Goal: Book appointment/travel/reservation

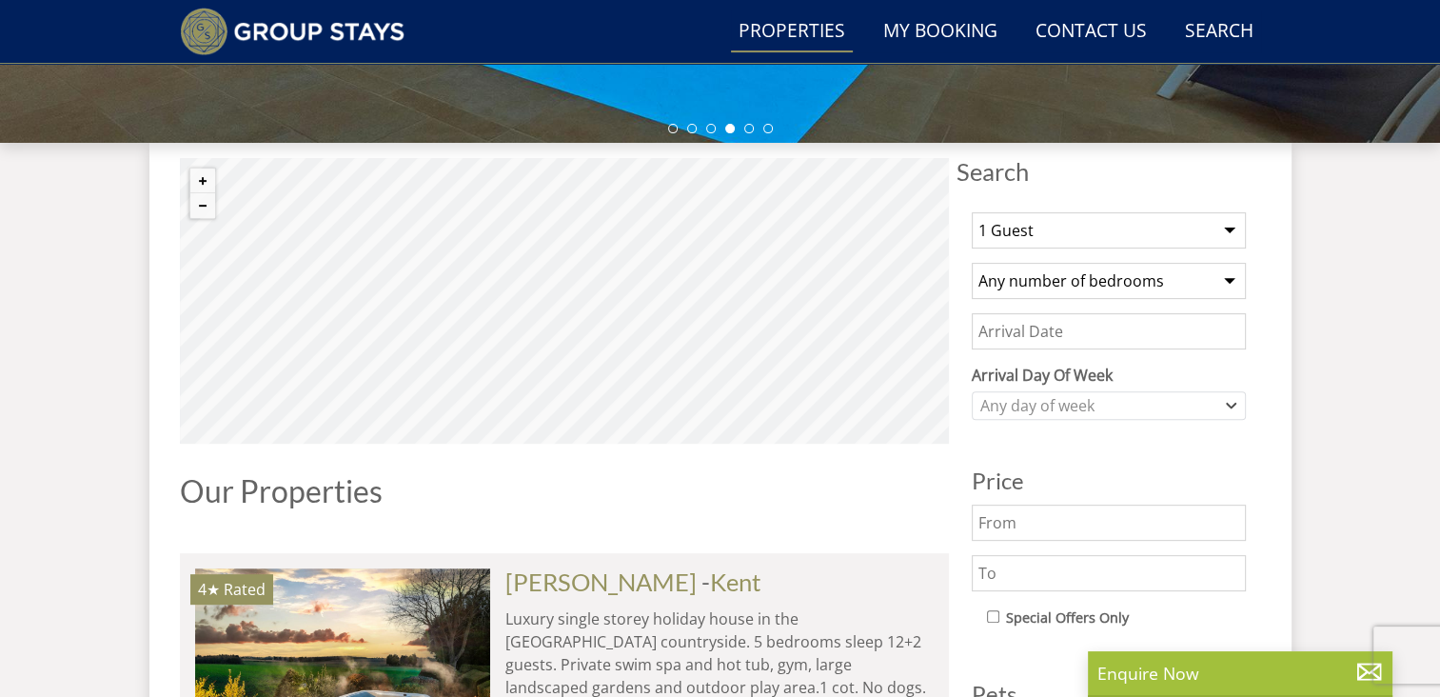
scroll to position [651, 0]
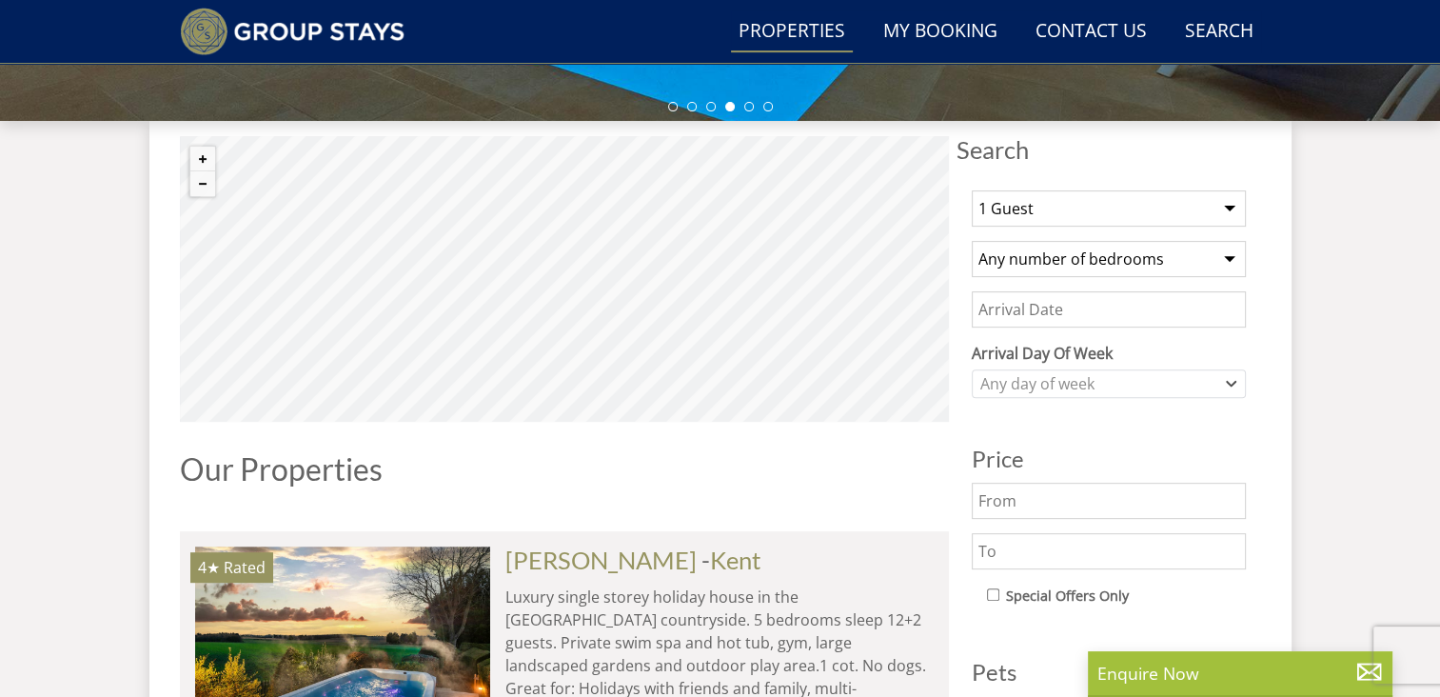
click at [1099, 211] on select "1 Guest 2 Guests 3 Guests 4 Guests 5 Guests 6 Guests 7 Guests 8 Guests 9 Guests…" at bounding box center [1109, 208] width 274 height 36
select select "14"
click at [972, 190] on select "1 Guest 2 Guests 3 Guests 4 Guests 5 Guests 6 Guests 7 Guests 8 Guests 9 Guests…" at bounding box center [1109, 208] width 274 height 36
click at [1067, 274] on select "Any number of bedrooms 1 Bedroom 2 Bedrooms 3 Bedrooms 4 Bedrooms 5 Bedrooms 6 …" at bounding box center [1109, 259] width 274 height 36
click at [972, 241] on select "Any number of bedrooms 1 Bedroom 2 Bedrooms 3 Bedrooms 4 Bedrooms 5 Bedrooms 6 …" at bounding box center [1109, 259] width 274 height 36
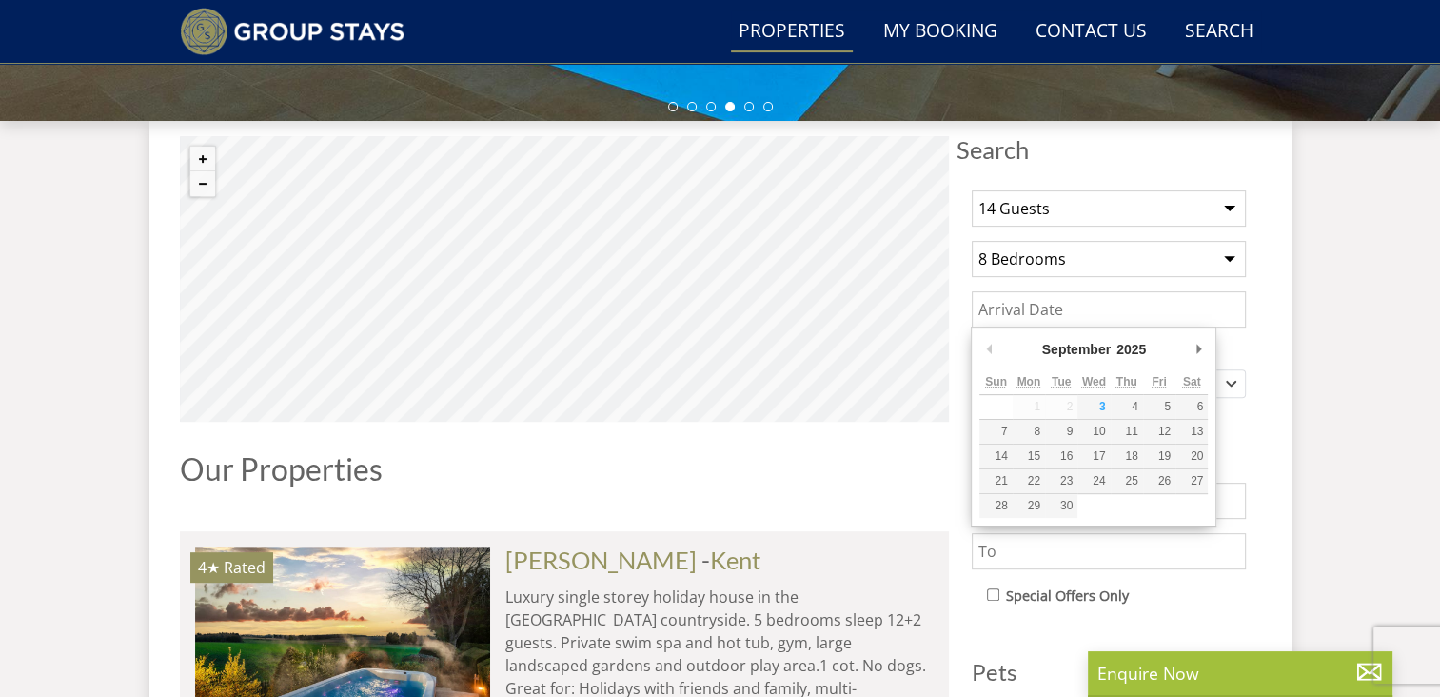
click at [1063, 296] on input "Date" at bounding box center [1109, 309] width 274 height 36
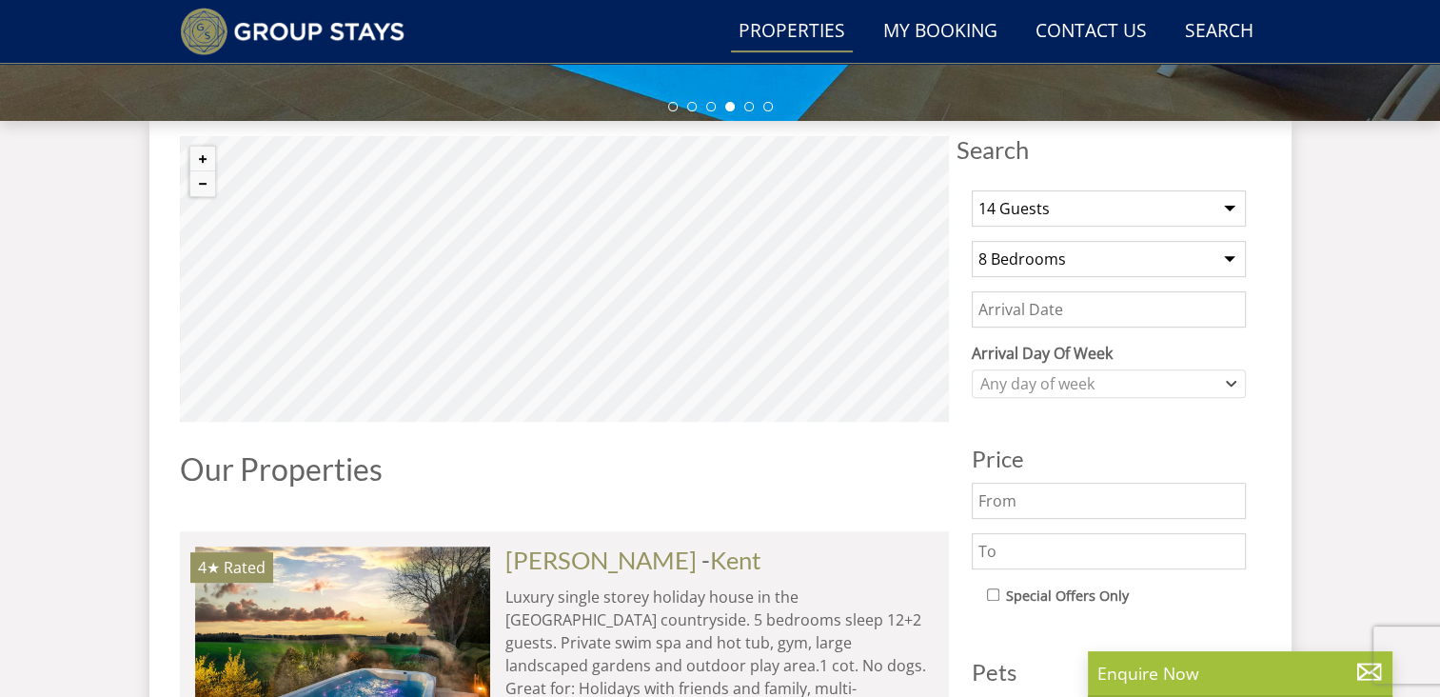
click at [1139, 250] on select "Any number of bedrooms 1 Bedroom 2 Bedrooms 3 Bedrooms 4 Bedrooms 5 Bedrooms 6 …" at bounding box center [1109, 259] width 274 height 36
select select "9"
click at [972, 241] on select "Any number of bedrooms 1 Bedroom 2 Bedrooms 3 Bedrooms 4 Bedrooms 5 Bedrooms 6 …" at bounding box center [1109, 259] width 274 height 36
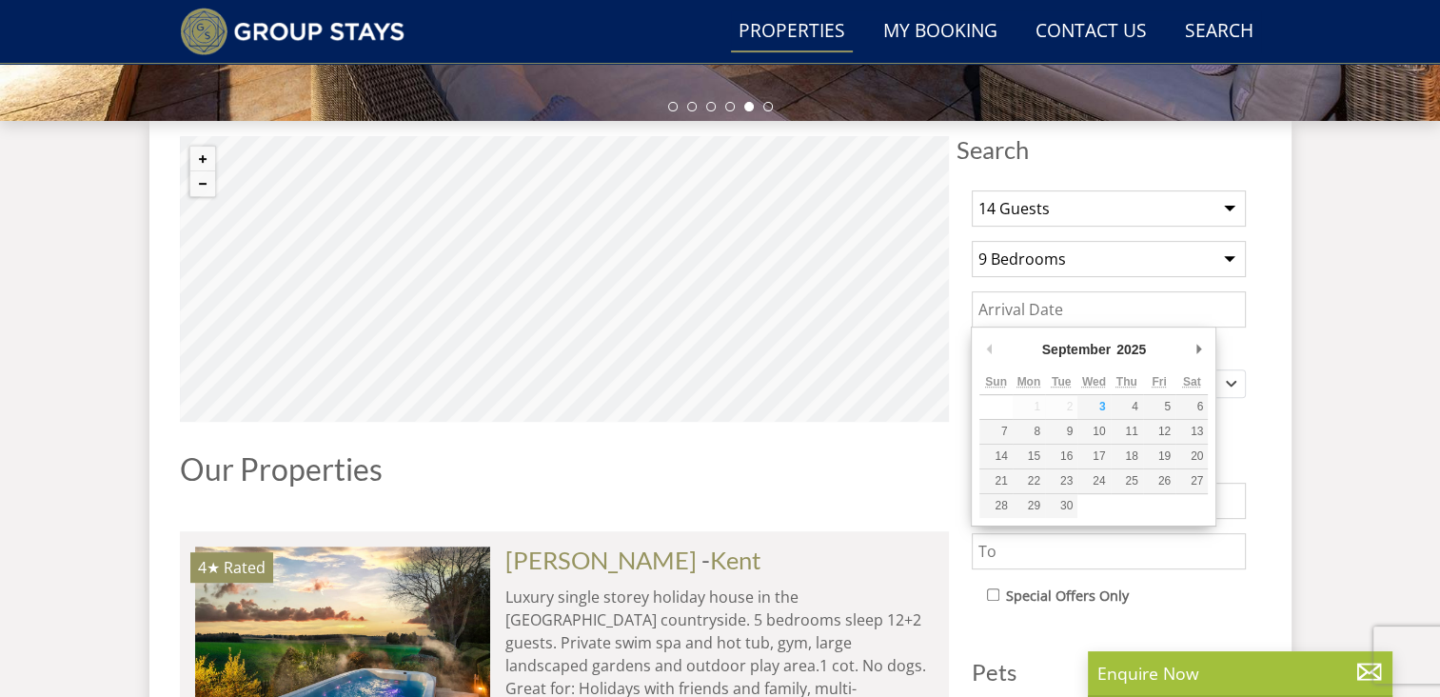
click at [1049, 293] on input "Date" at bounding box center [1109, 309] width 274 height 36
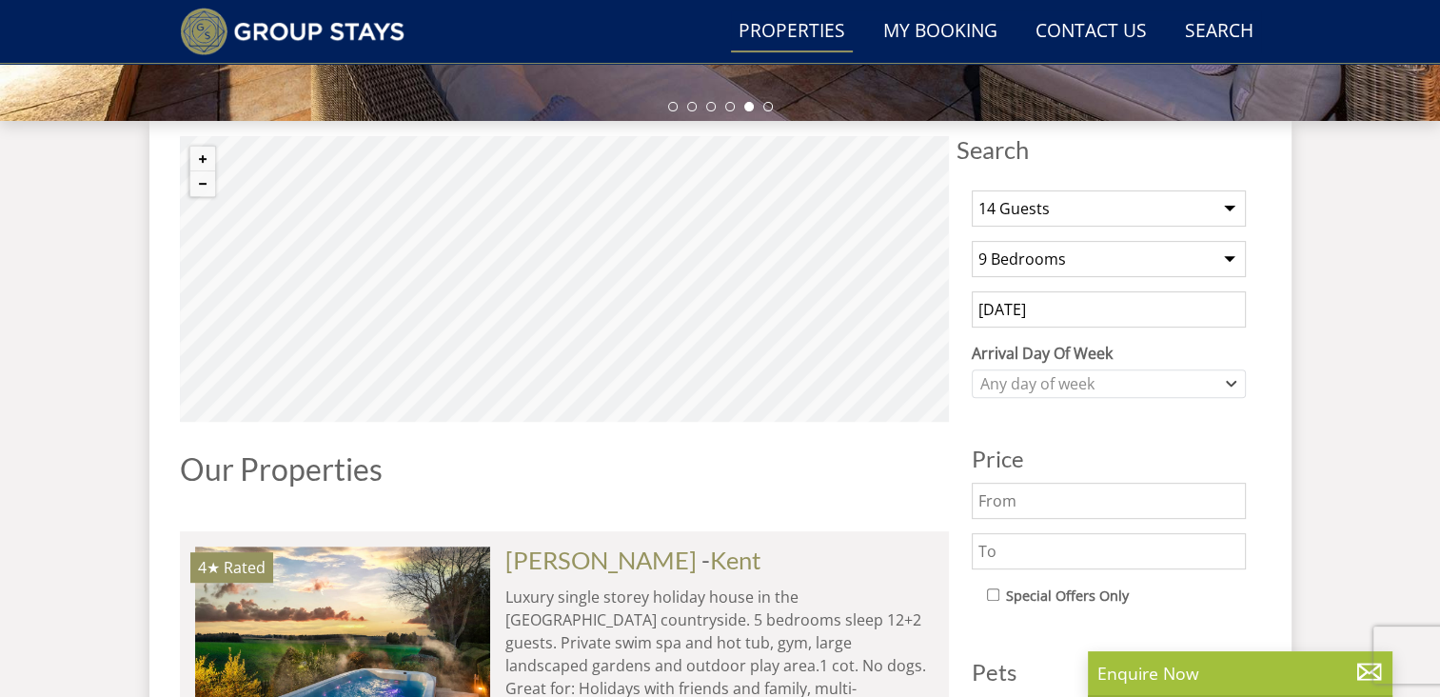
click at [982, 307] on input "[DATE]" at bounding box center [1109, 309] width 274 height 36
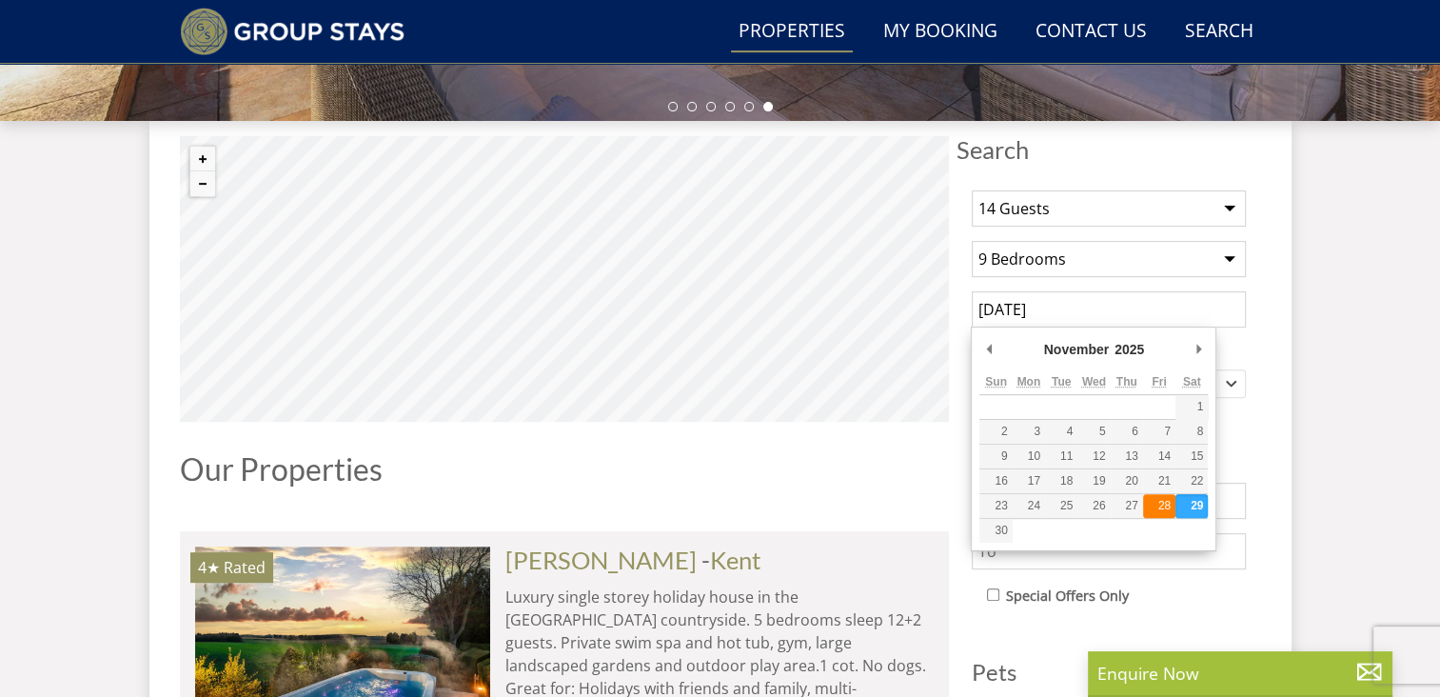
type input "[DATE]"
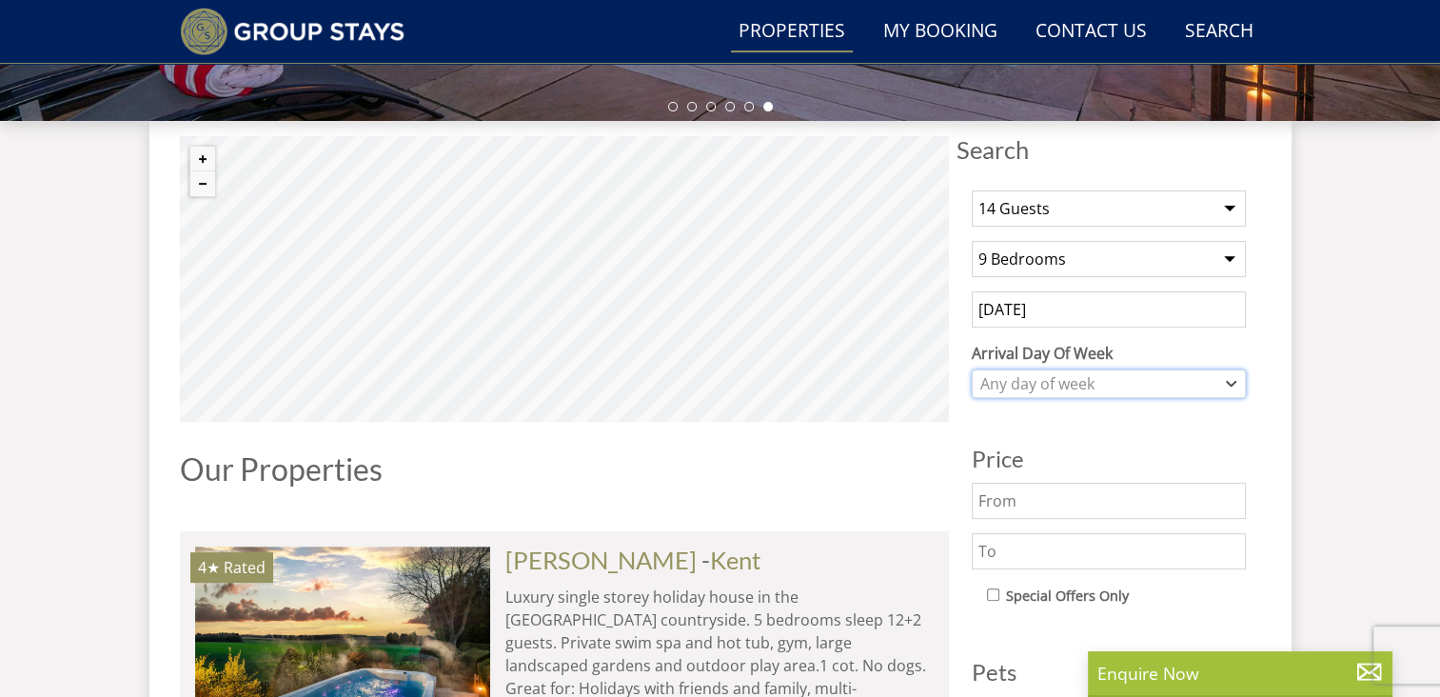
click at [1117, 375] on div "Any day of week" at bounding box center [1099, 383] width 247 height 21
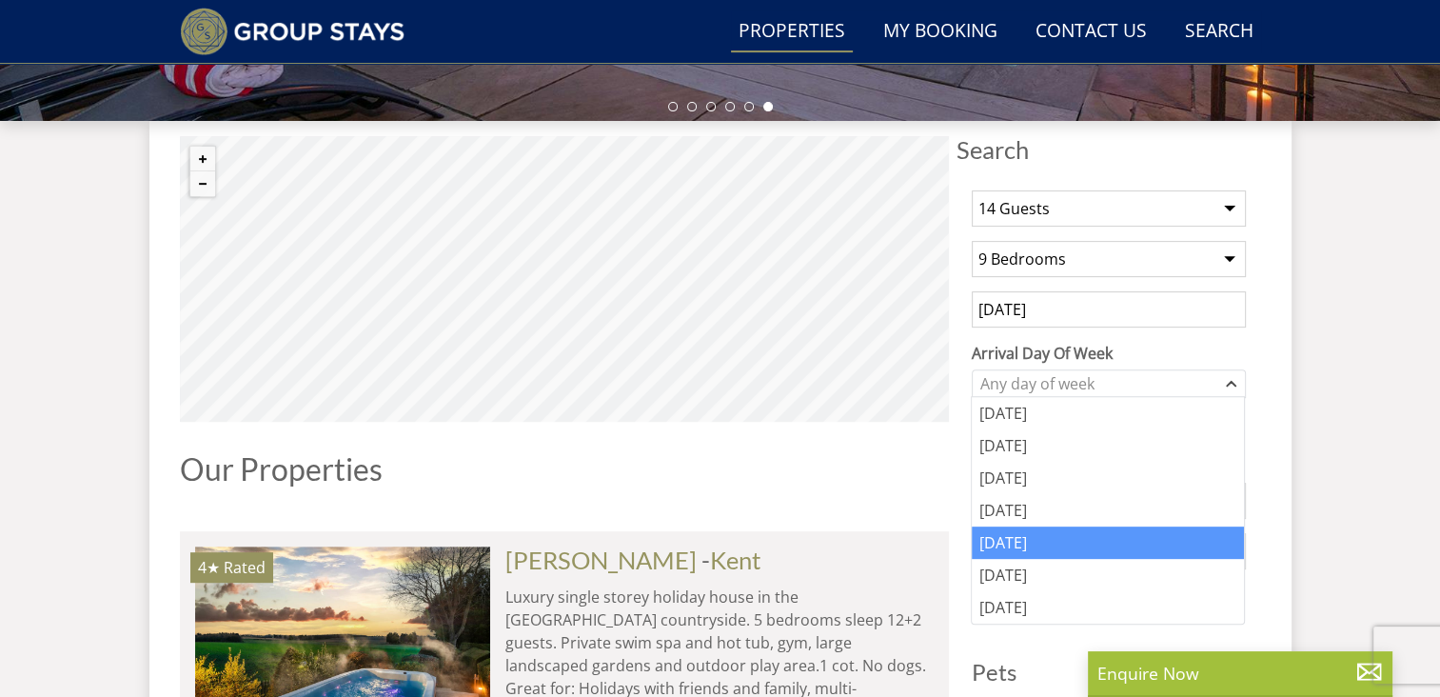
click at [1049, 544] on div "[DATE]" at bounding box center [1108, 542] width 272 height 32
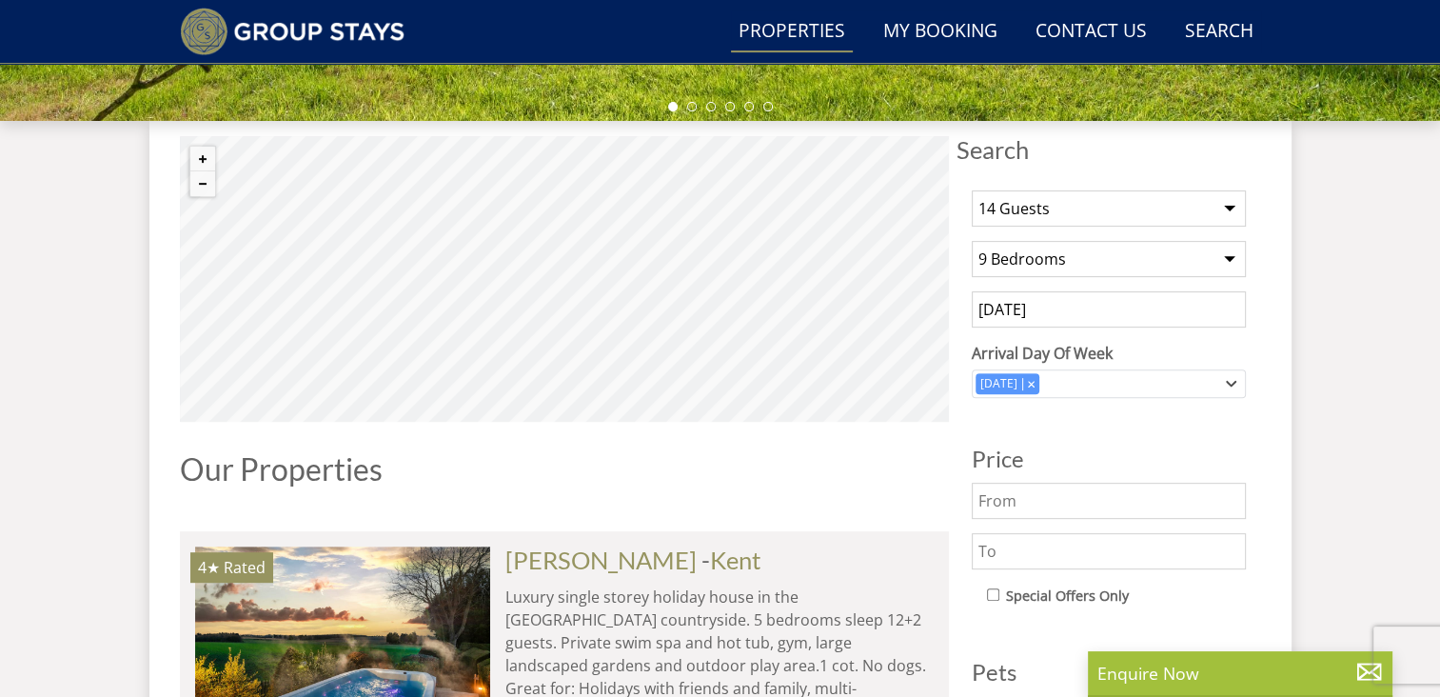
click at [1211, 326] on input "[DATE]" at bounding box center [1109, 309] width 274 height 36
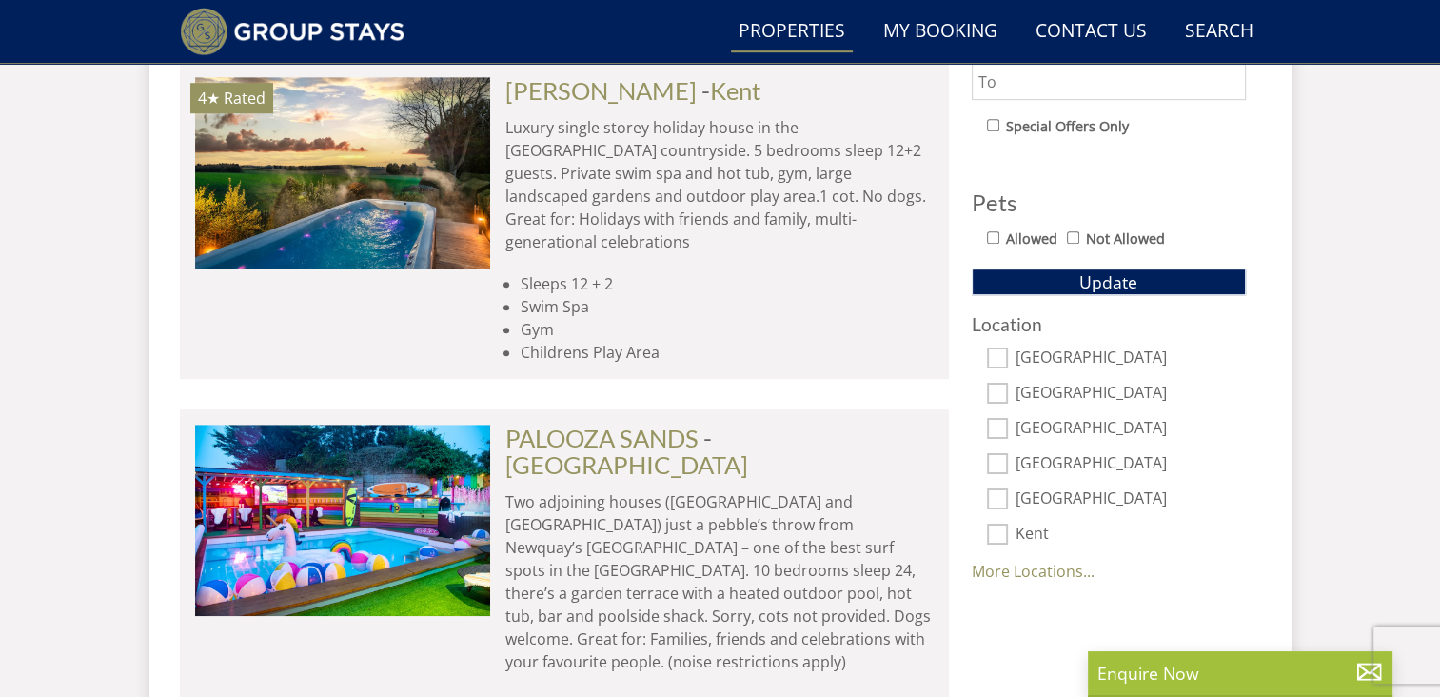
scroll to position [1057, 0]
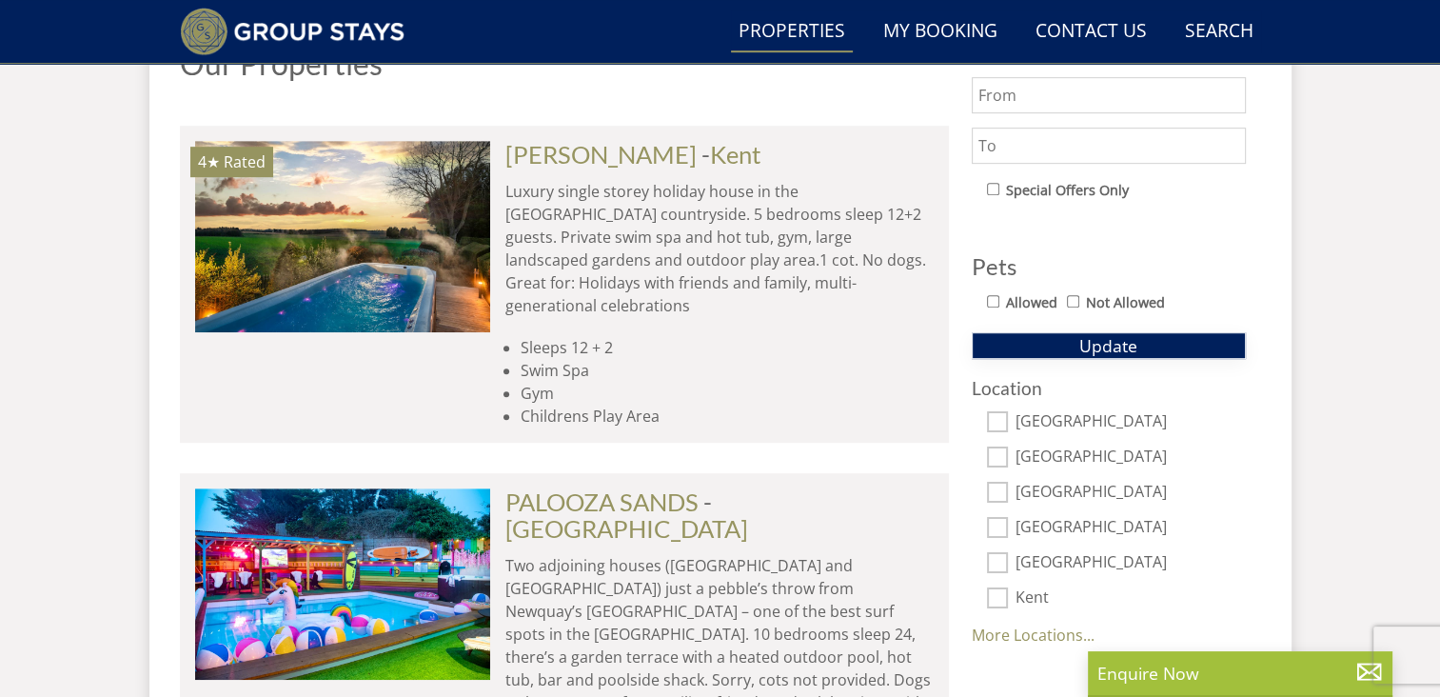
click at [1079, 347] on span "Update" at bounding box center [1108, 345] width 58 height 23
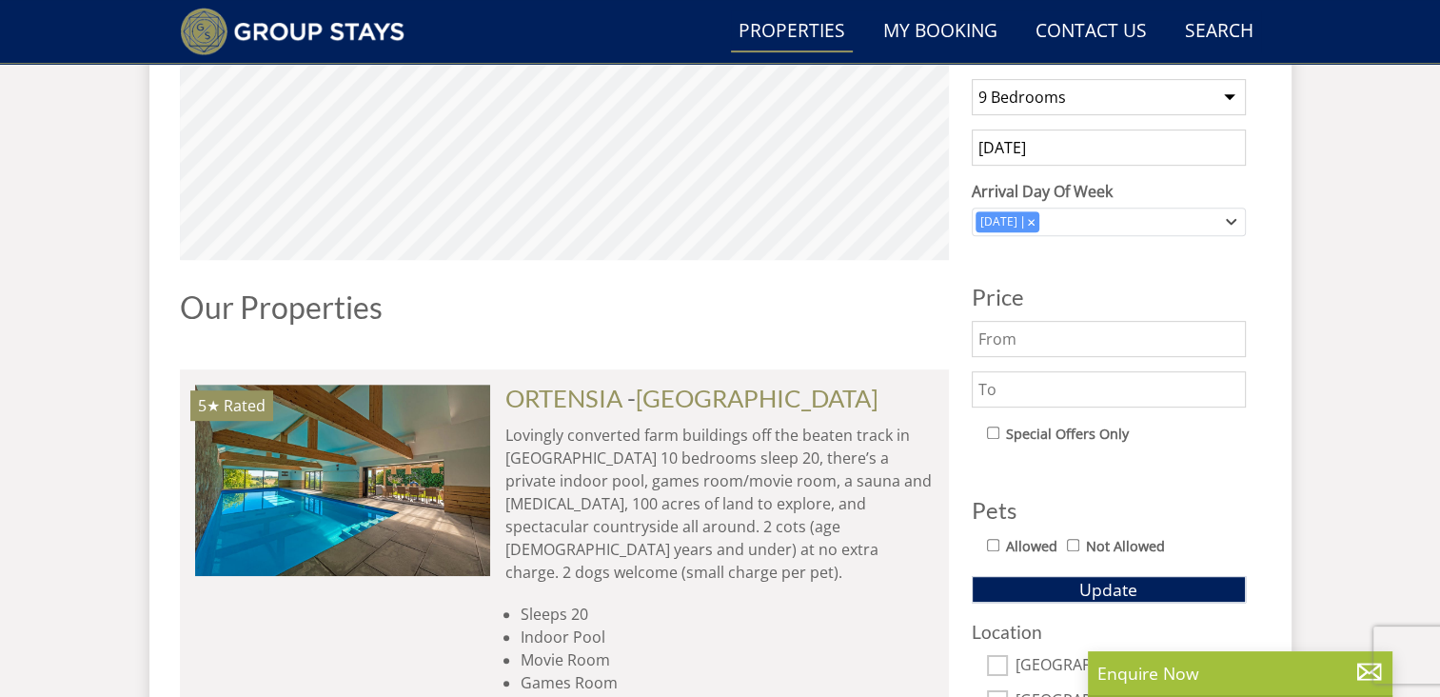
scroll to position [865, 0]
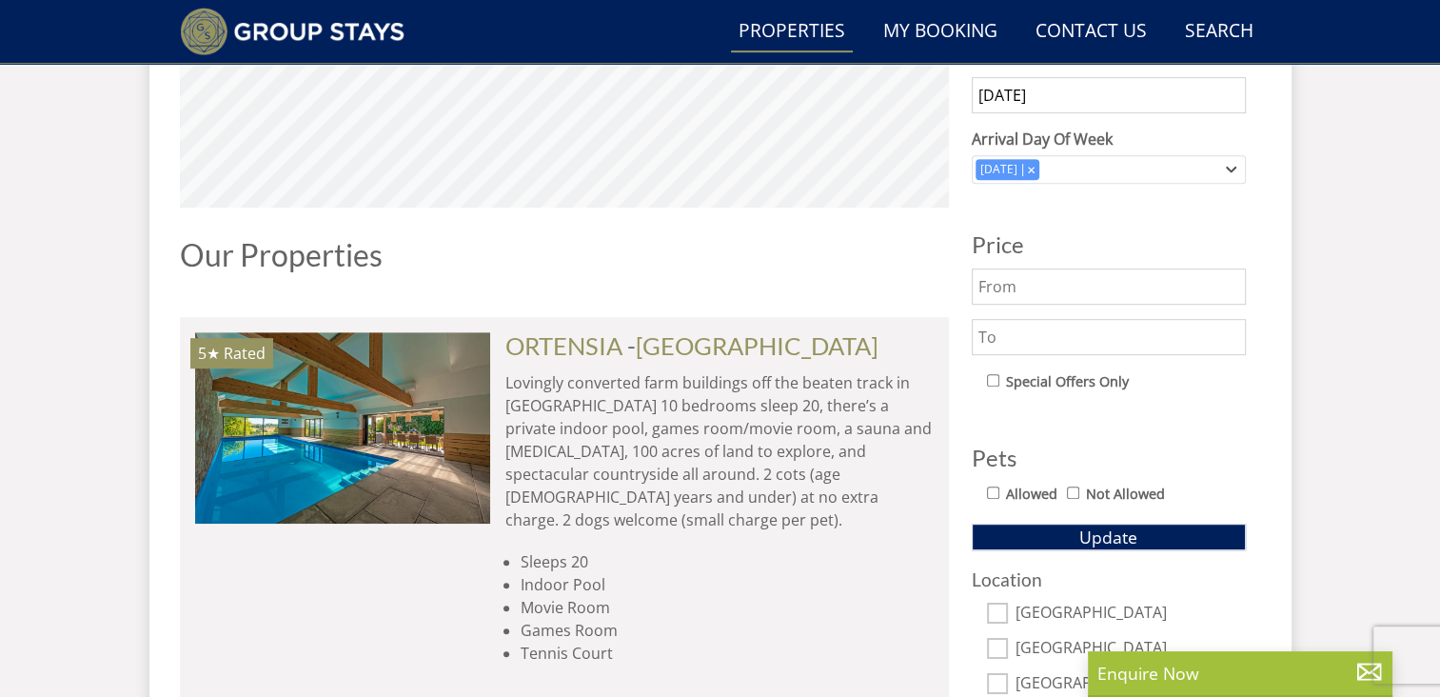
click at [1053, 347] on input "text" at bounding box center [1109, 337] width 274 height 36
type input "3500"
click at [1093, 533] on span "Update" at bounding box center [1108, 536] width 58 height 23
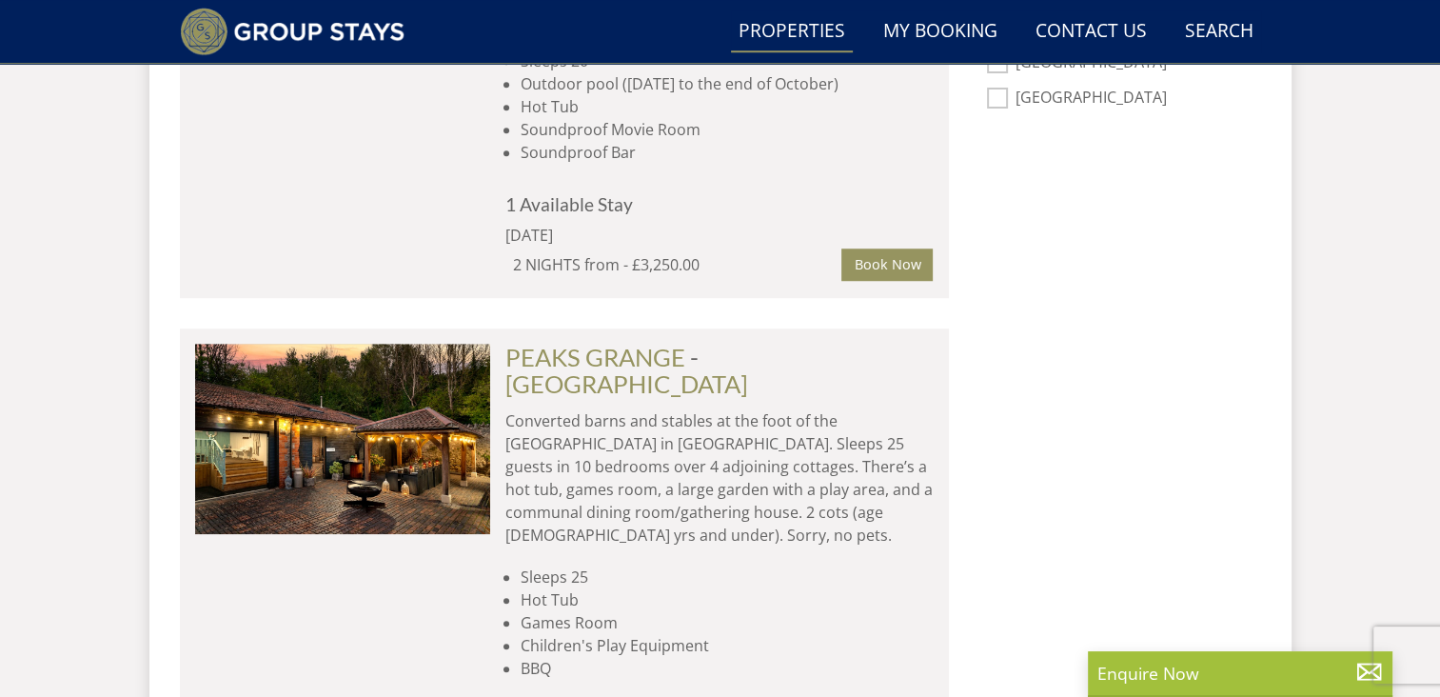
scroll to position [1418, 0]
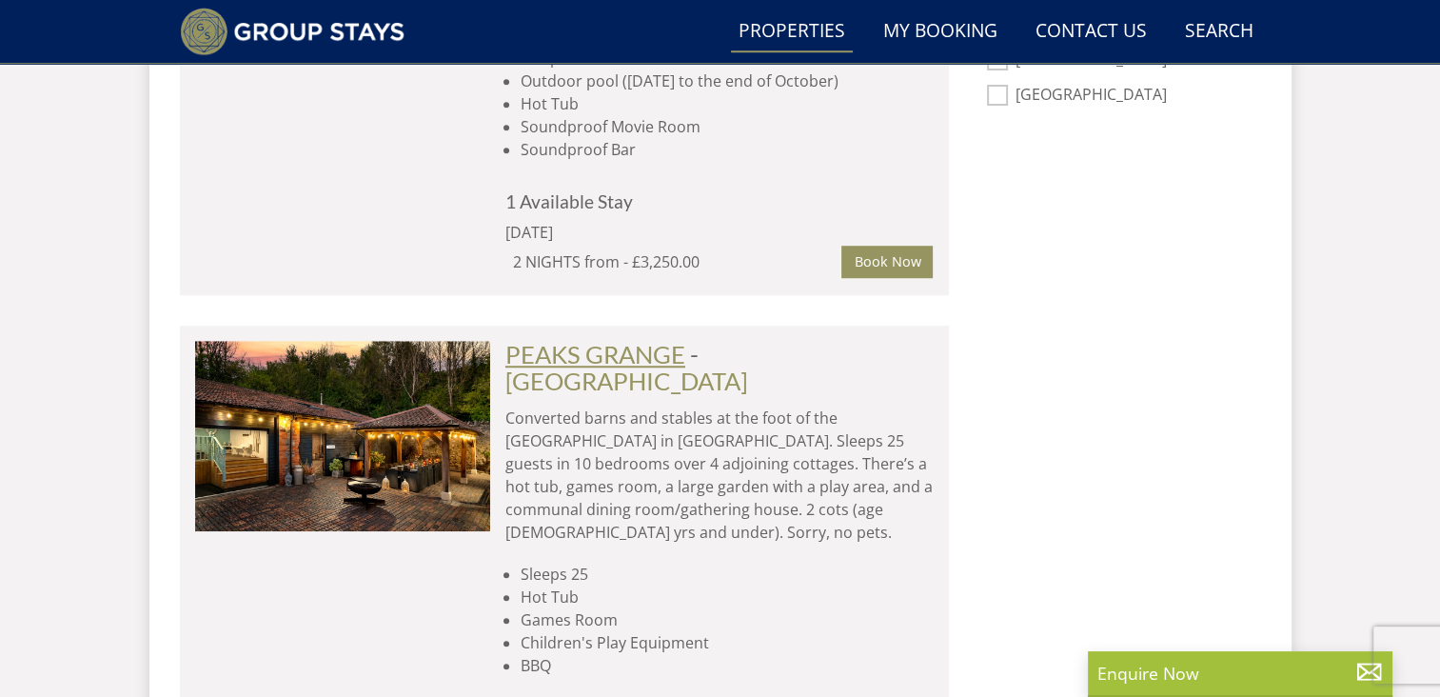
click at [637, 340] on link "PEAKS GRANGE" at bounding box center [595, 354] width 180 height 29
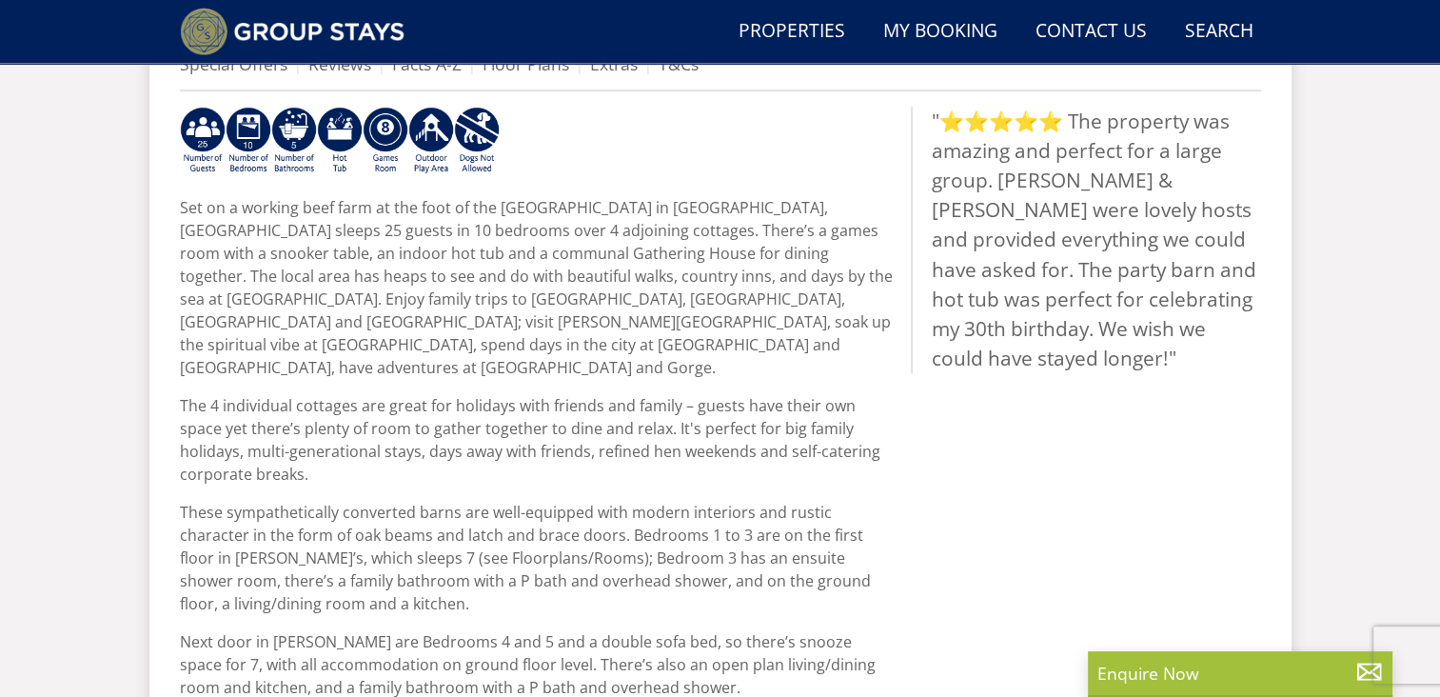
scroll to position [826, 0]
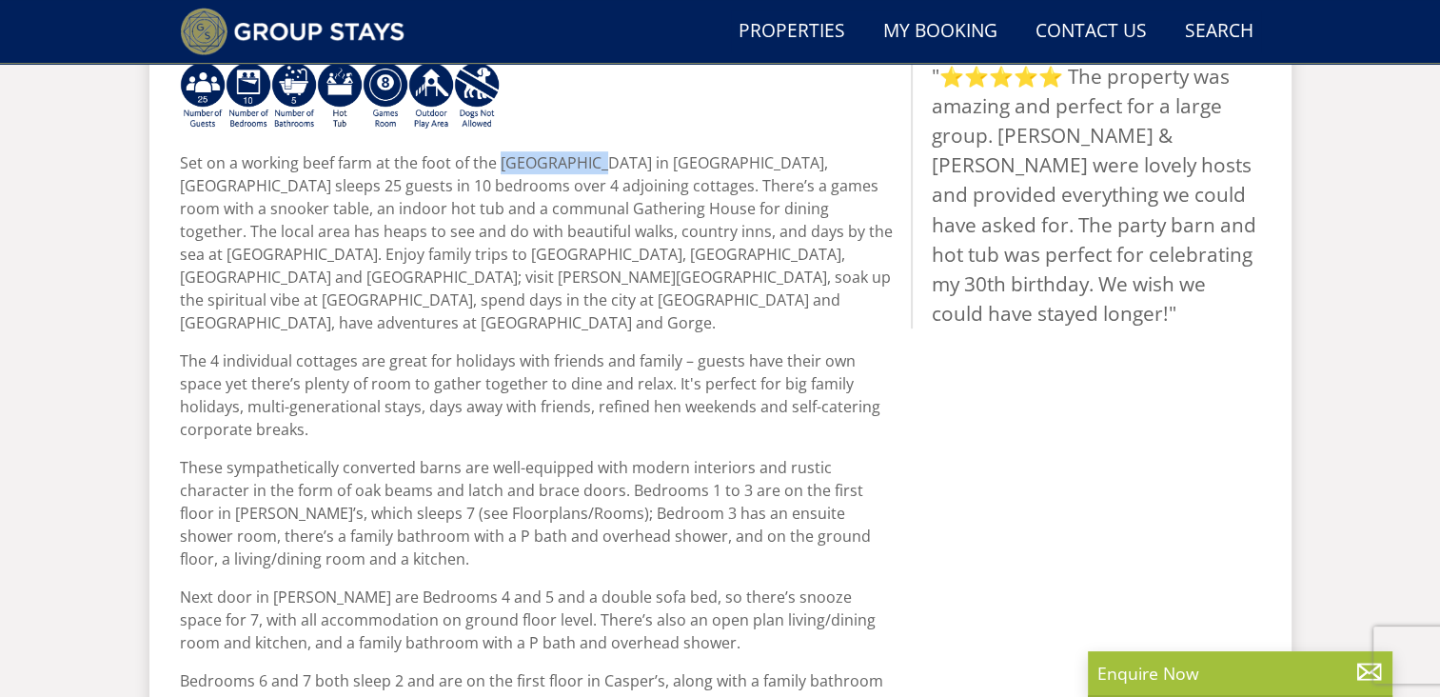
drag, startPoint x: 503, startPoint y: 156, endPoint x: 585, endPoint y: 162, distance: 83.0
click at [585, 162] on p "Set on a working beef farm at the foot of the [GEOGRAPHIC_DATA] in [GEOGRAPHIC_…" at bounding box center [538, 242] width 716 height 183
copy p "Mendip Hills"
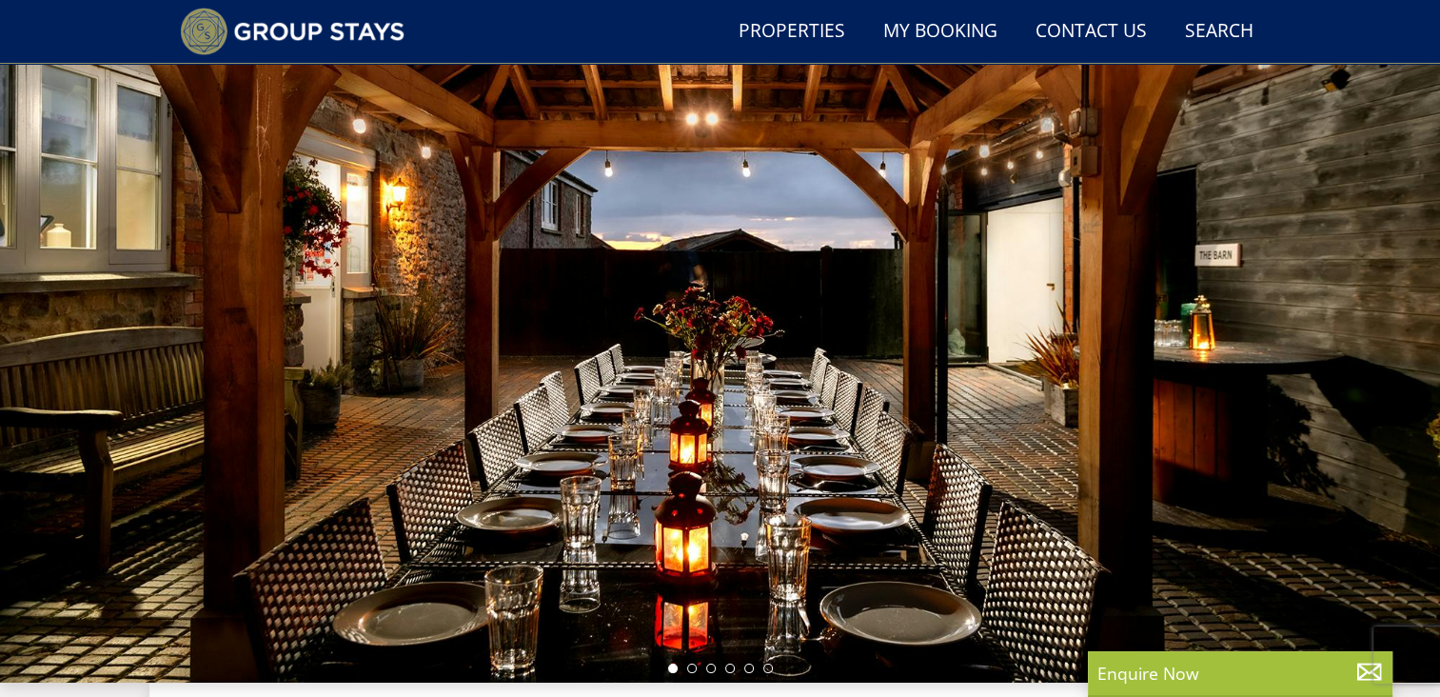
scroll to position [0, 0]
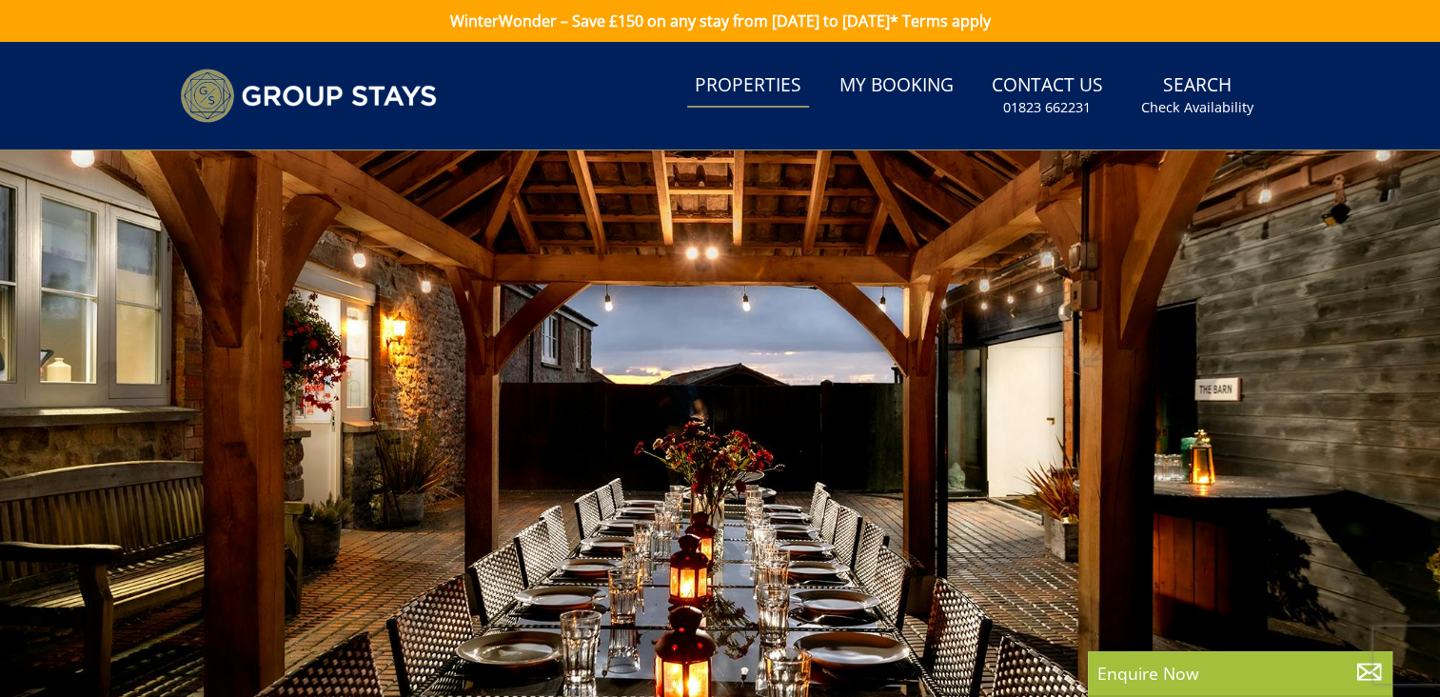
click at [760, 93] on link "Properties" at bounding box center [748, 86] width 122 height 43
select select "14"
select select "9"
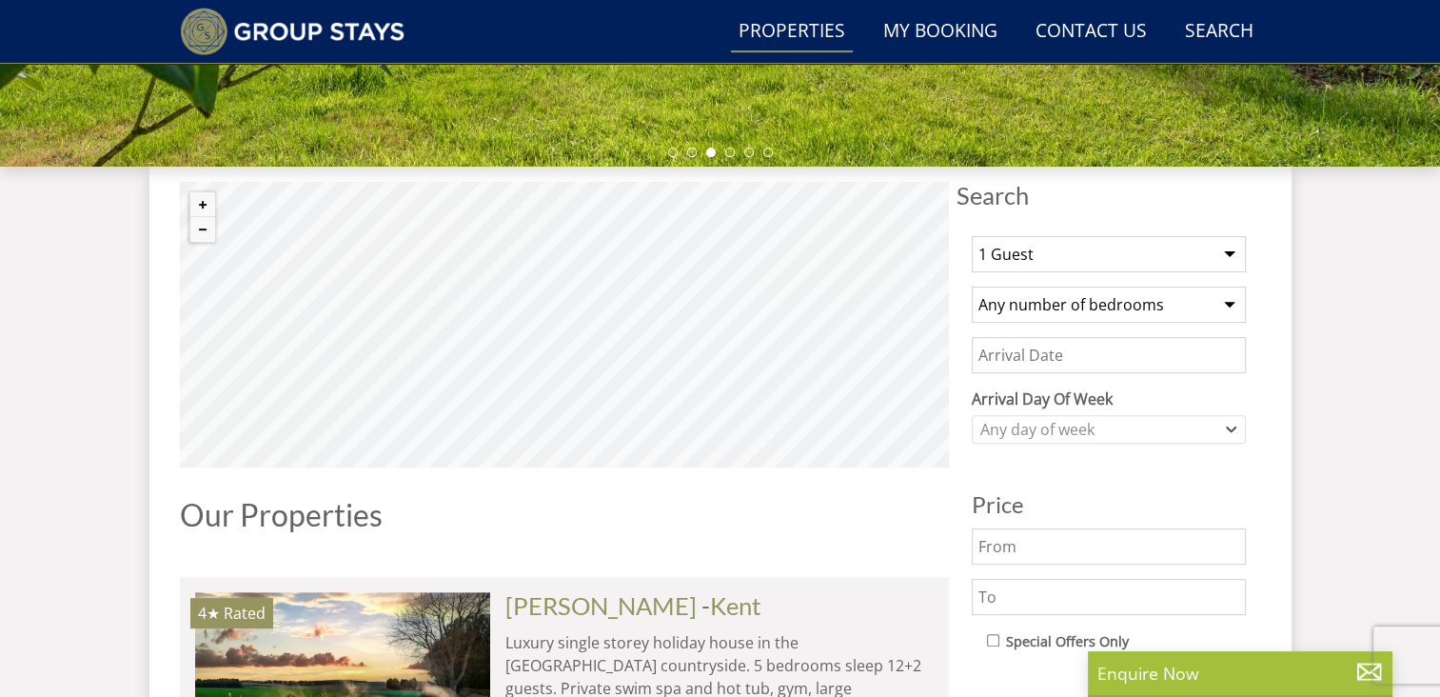
scroll to position [626, 0]
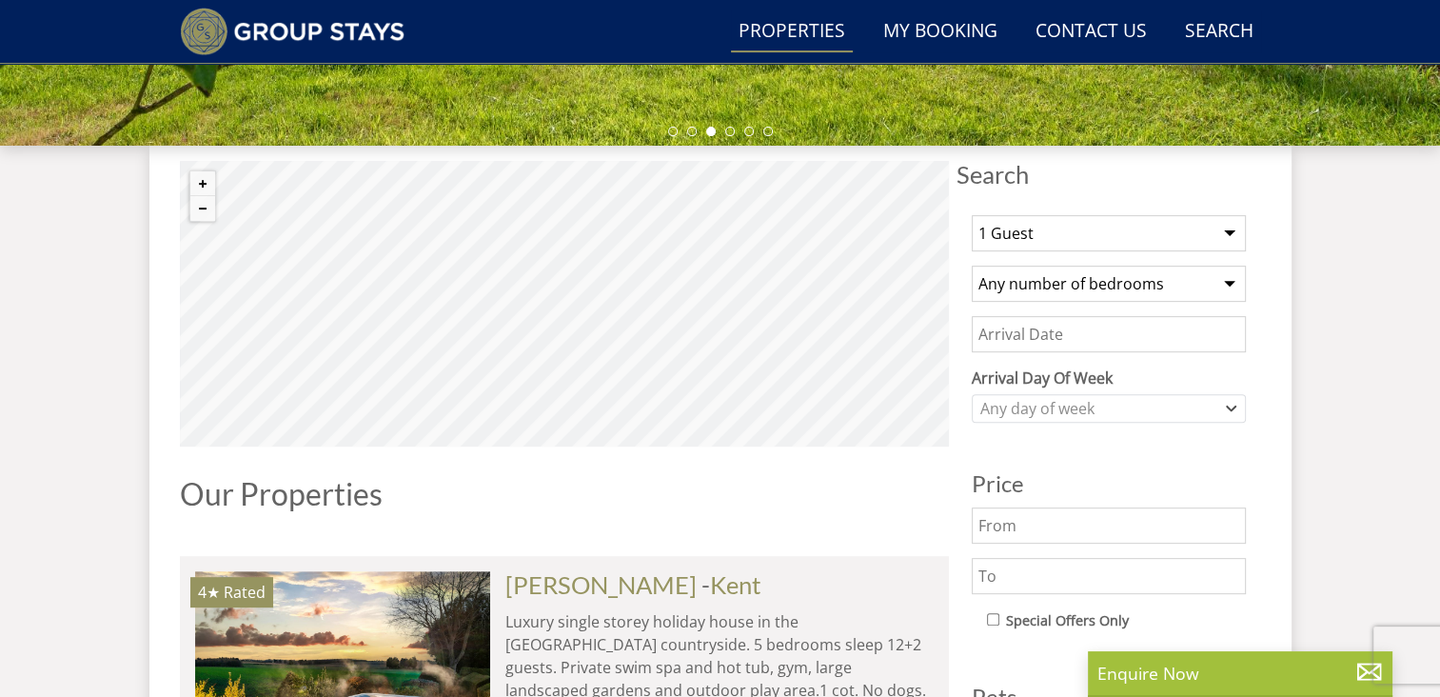
click at [1131, 286] on select "Any number of bedrooms 3 Bedrooms 4 Bedrooms 5 Bedrooms 6 Bedrooms 7 Bedrooms 8…" at bounding box center [1109, 284] width 274 height 36
select select "9"
click at [972, 266] on select "Any number of bedrooms 3 Bedrooms 4 Bedrooms 5 Bedrooms 6 Bedrooms 7 Bedrooms 8…" at bounding box center [1109, 284] width 274 height 36
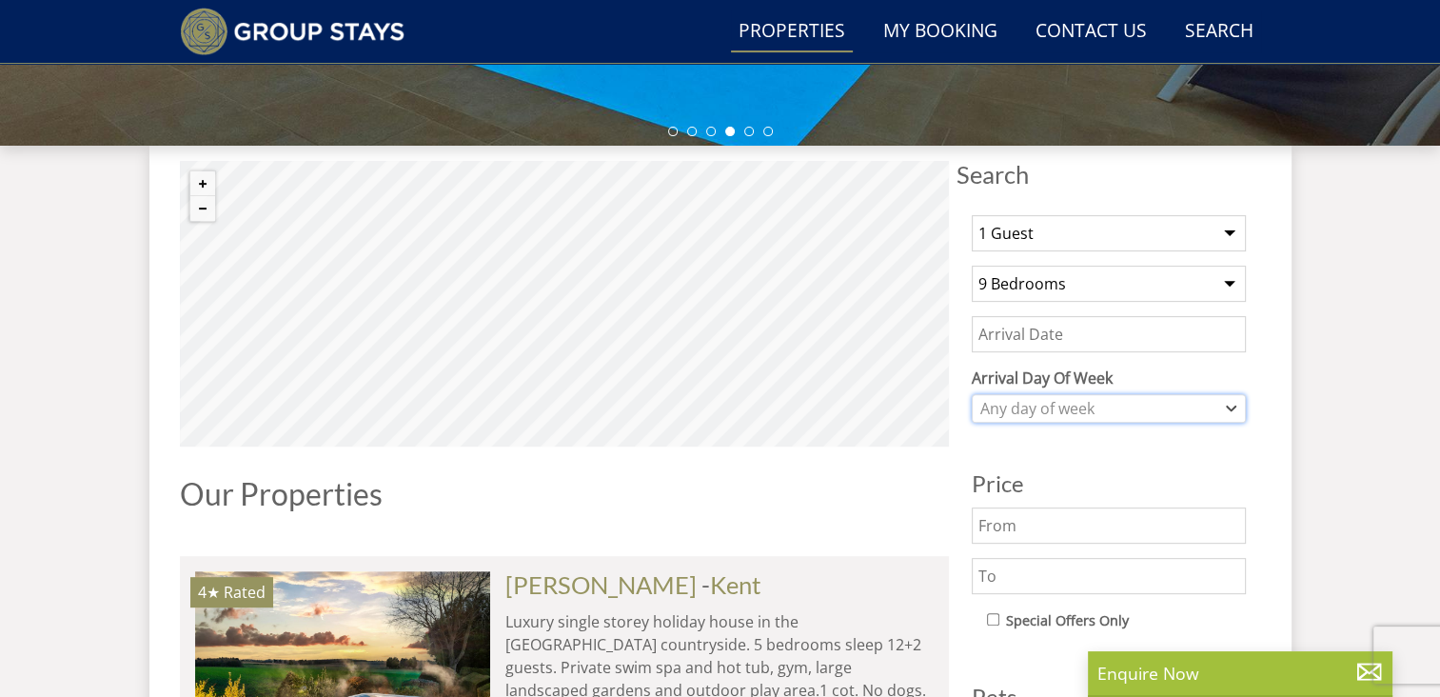
click at [1157, 400] on div "Any day of week" at bounding box center [1099, 408] width 247 height 21
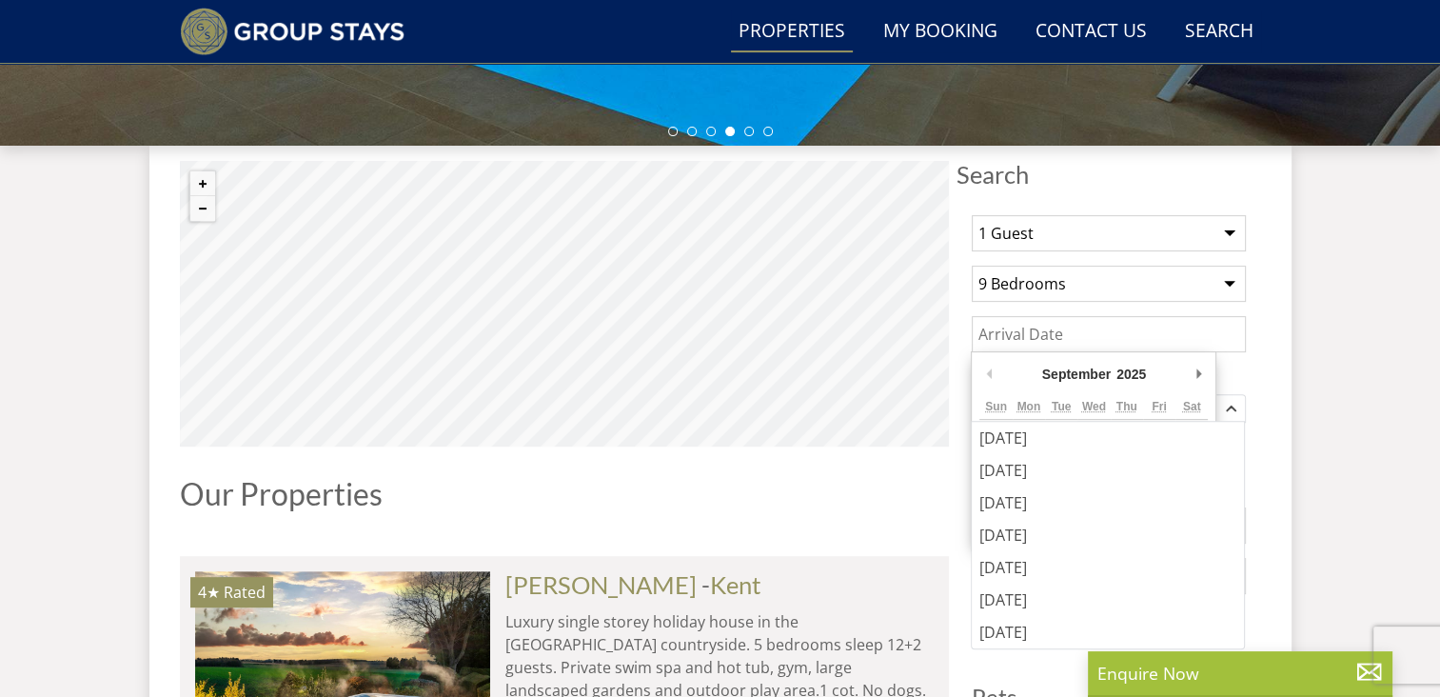
click at [1137, 332] on input "Date" at bounding box center [1109, 334] width 274 height 36
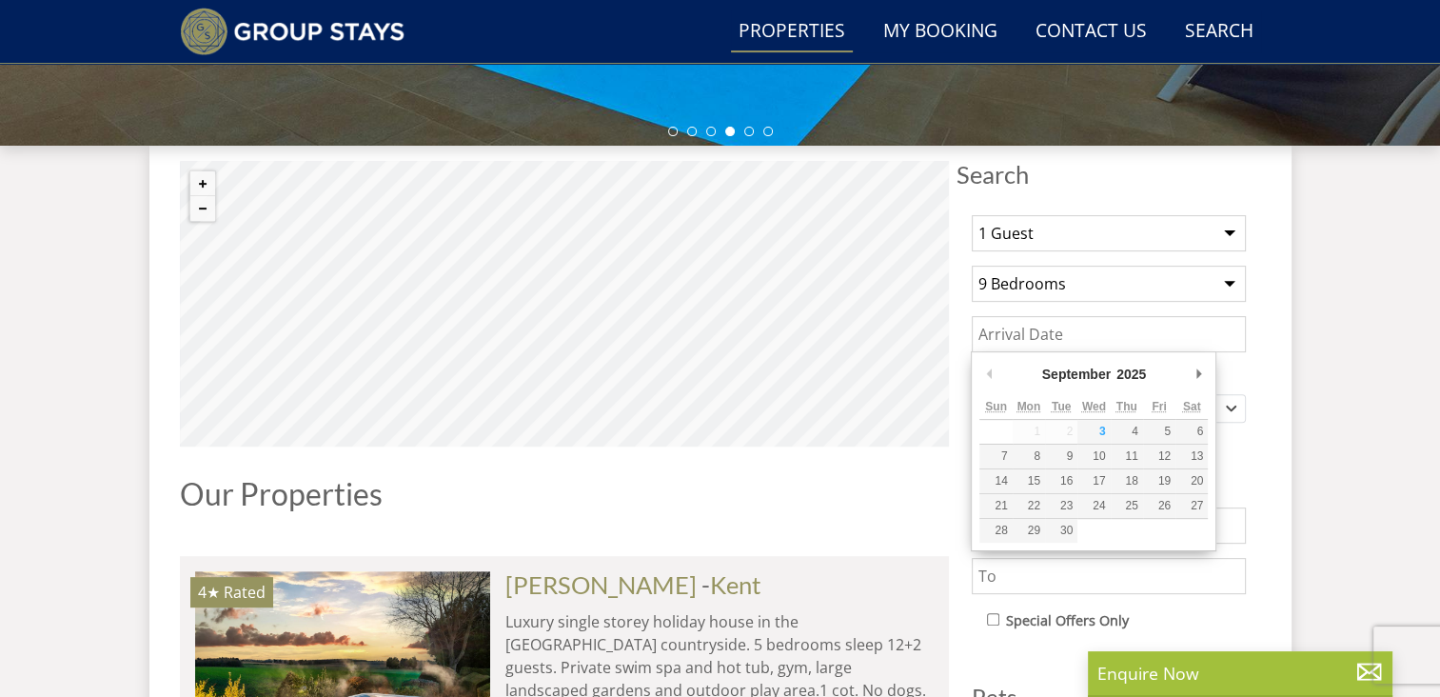
click at [1188, 381] on div "September January February March April May June July August September October N…" at bounding box center [1093, 377] width 228 height 35
type input "[DATE]"
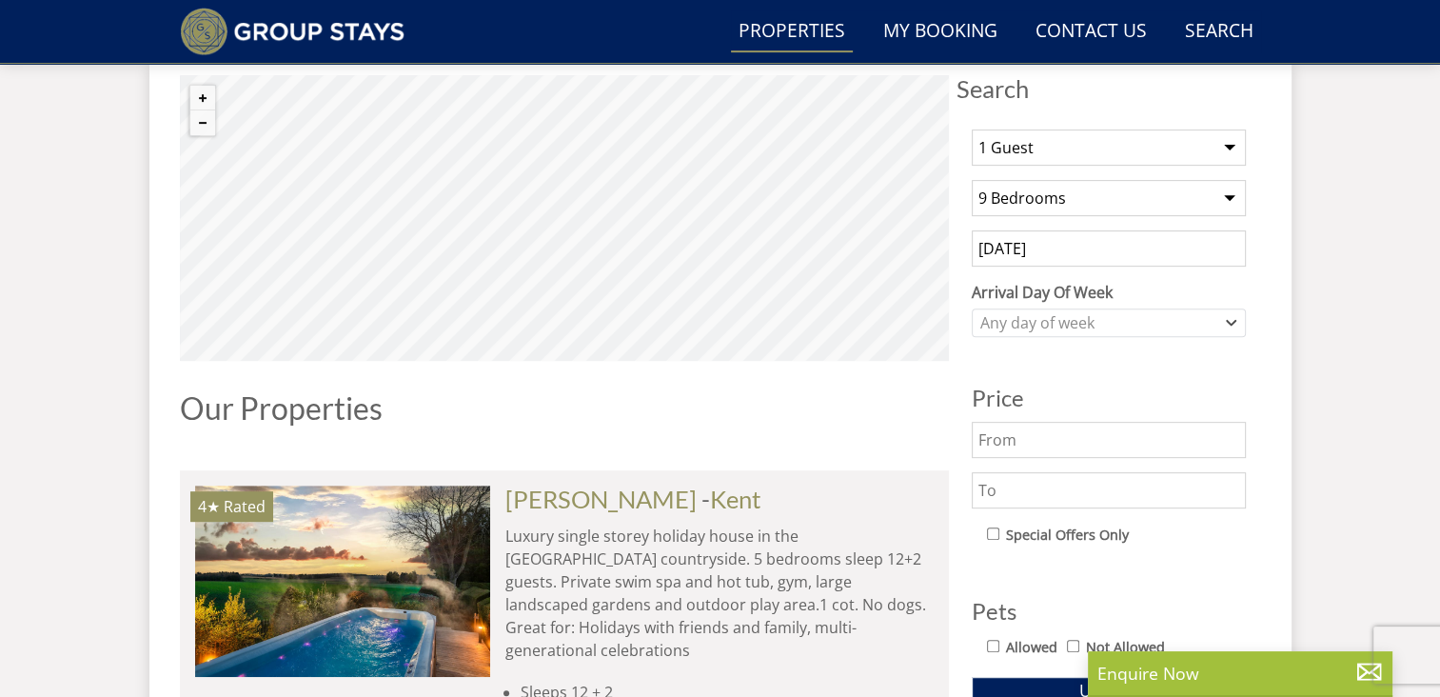
scroll to position [808, 0]
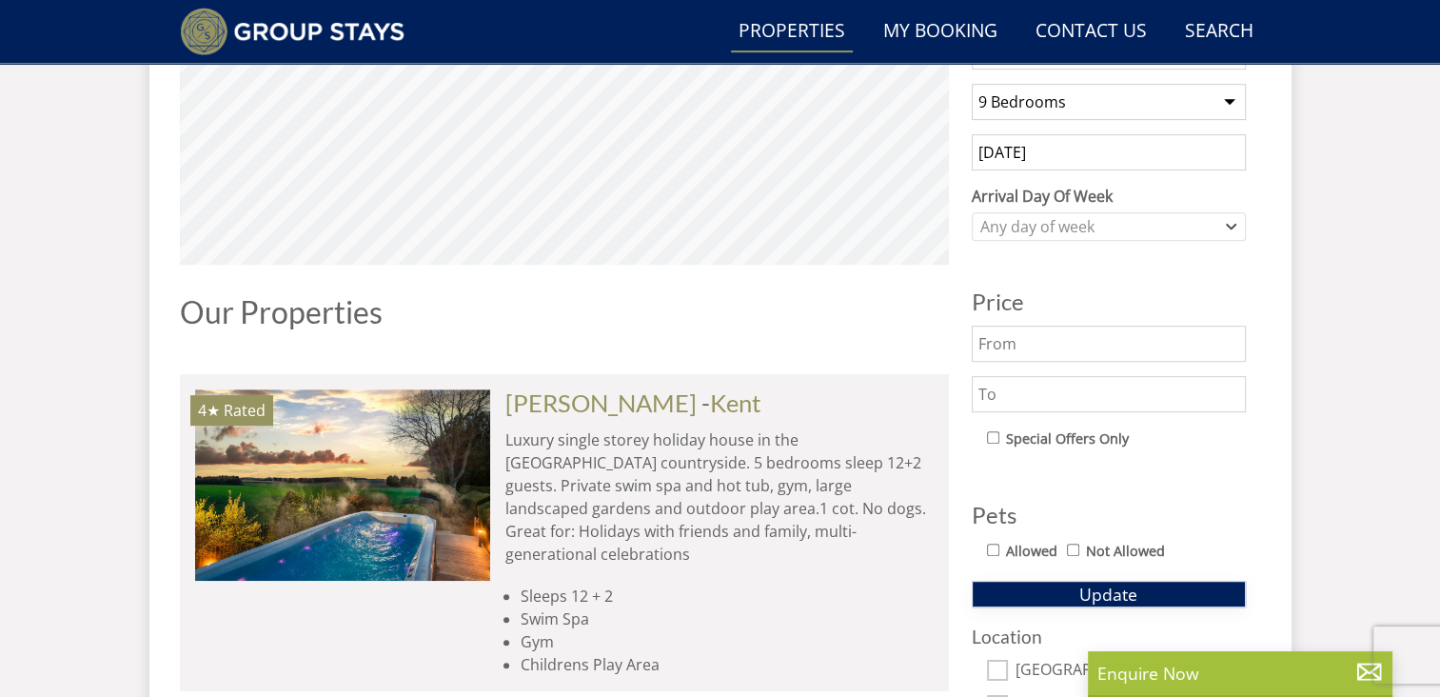
click at [1076, 585] on button "Update" at bounding box center [1109, 594] width 274 height 27
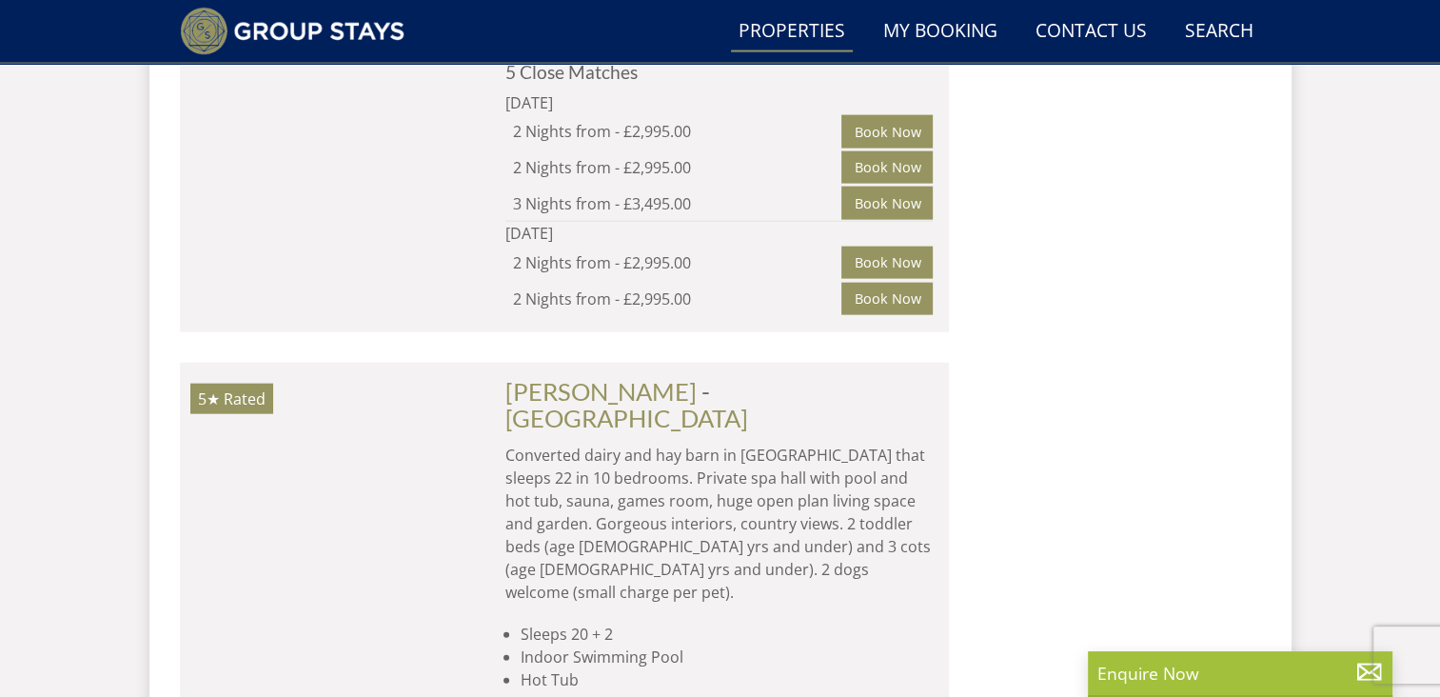
scroll to position [4170, 0]
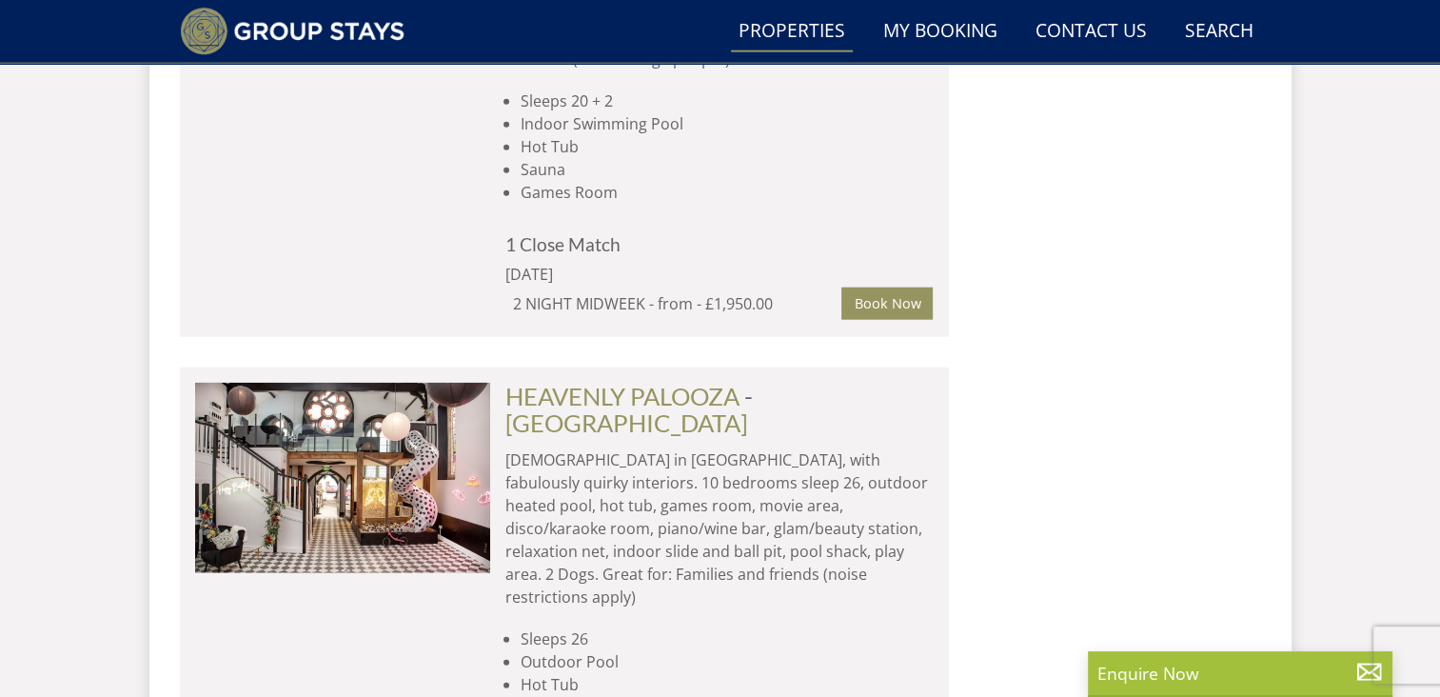
click at [932, 383] on div "HEAVENLY PALOOZA - [GEOGRAPHIC_DATA] Converted [DEMOGRAPHIC_DATA] in [GEOGRAPHI…" at bounding box center [712, 621] width 444 height 477
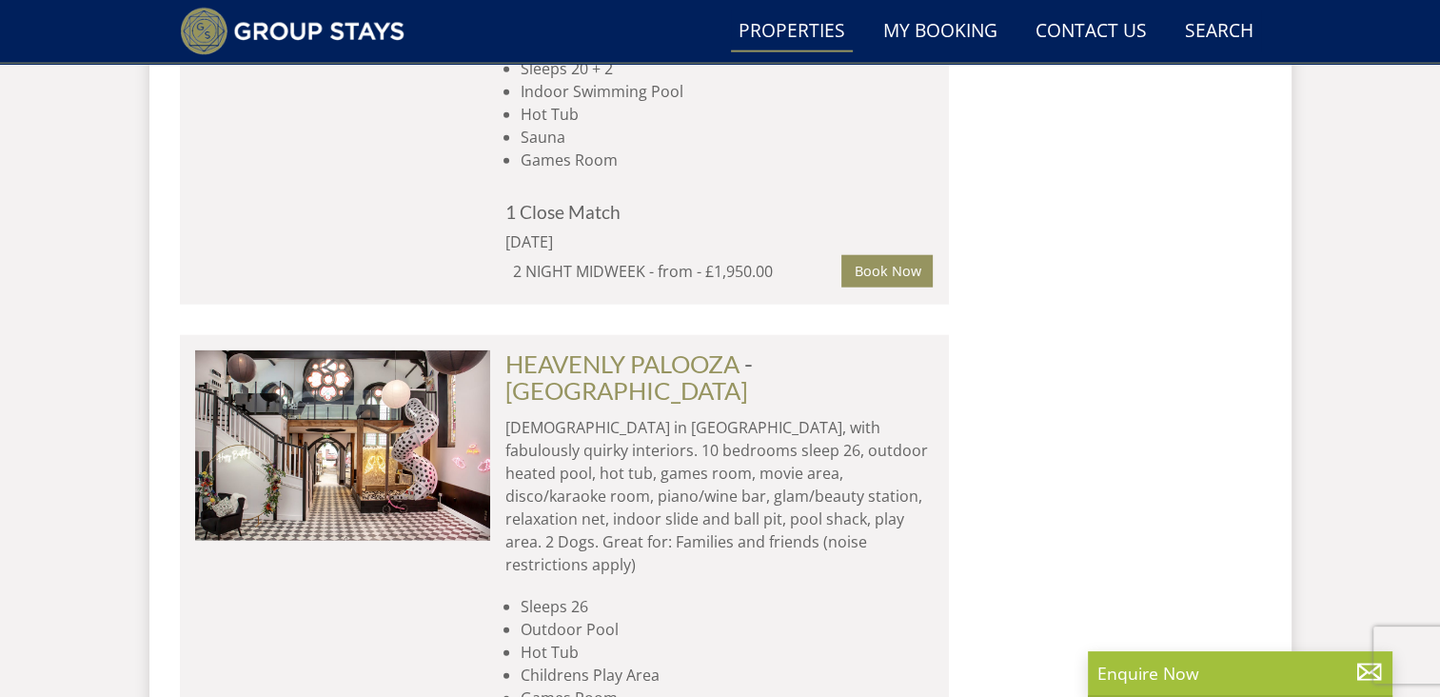
scroll to position [4703, 0]
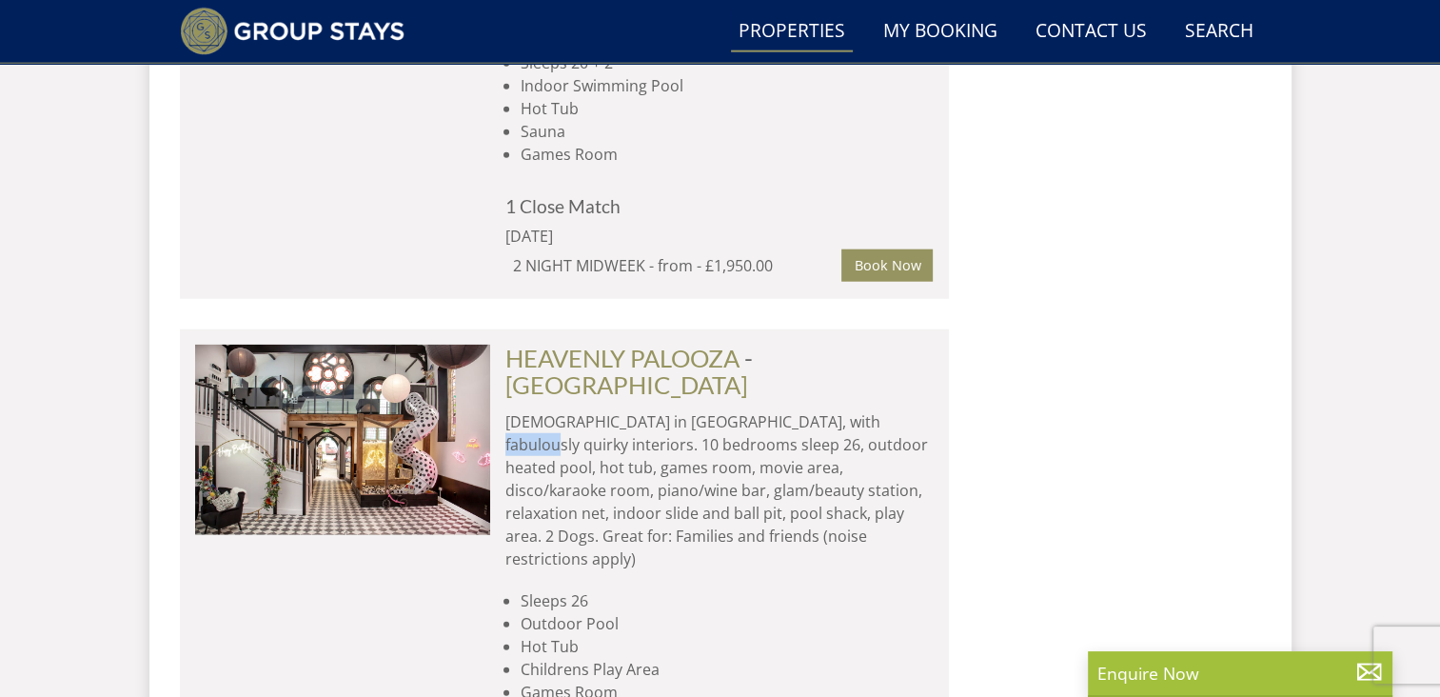
click at [932, 410] on p "[DEMOGRAPHIC_DATA] in [GEOGRAPHIC_DATA], with fabulously quirky interiors. 10 b…" at bounding box center [719, 490] width 428 height 160
